Goal: Find contact information: Find contact information

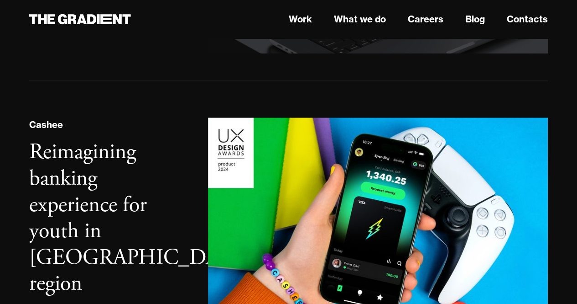
scroll to position [456, 0]
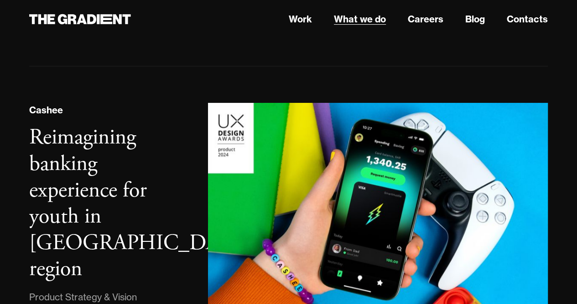
click at [354, 25] on link "What we do" at bounding box center [360, 19] width 52 height 14
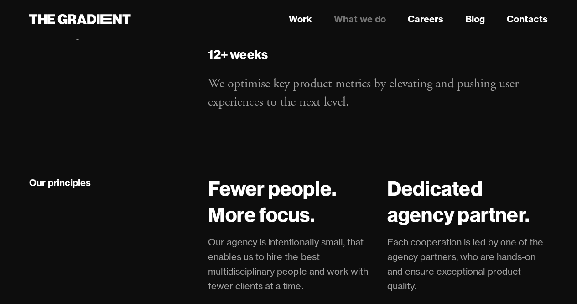
scroll to position [1780, 0]
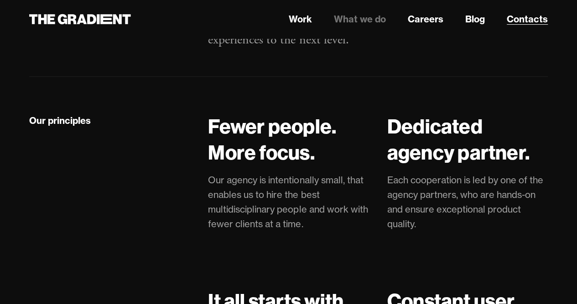
click at [513, 19] on link "Contacts" at bounding box center [527, 19] width 41 height 14
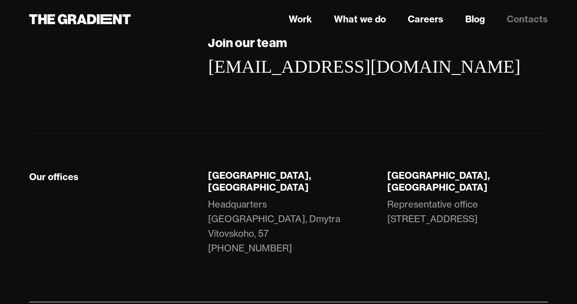
scroll to position [246, 0]
